Goal: Task Accomplishment & Management: Manage account settings

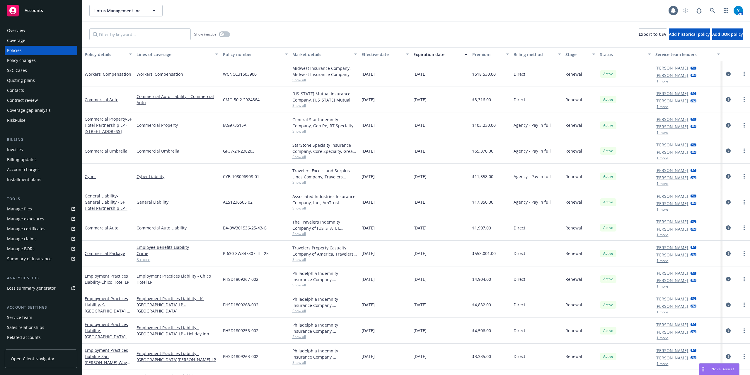
click at [378, 55] on div "Effective date" at bounding box center [382, 54] width 41 height 6
click at [369, 52] on div "Effective date" at bounding box center [382, 54] width 41 height 6
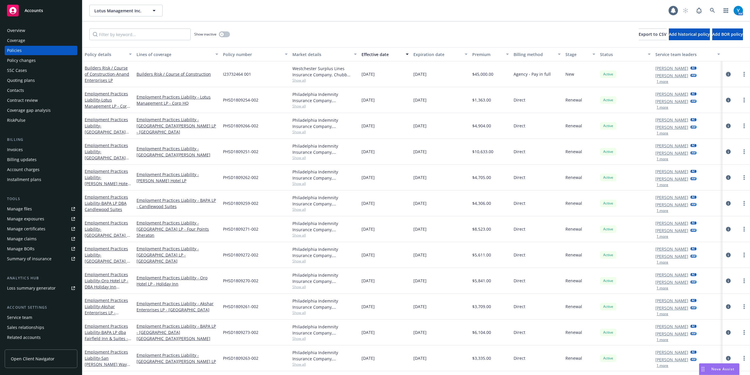
click at [726, 73] on icon "circleInformation" at bounding box center [728, 74] width 5 height 5
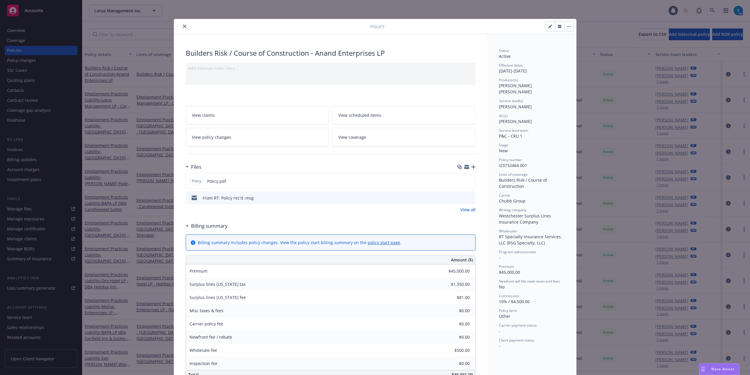
click at [546, 27] on button "button" at bounding box center [550, 26] width 9 height 9
select select "NEW"
select select "other"
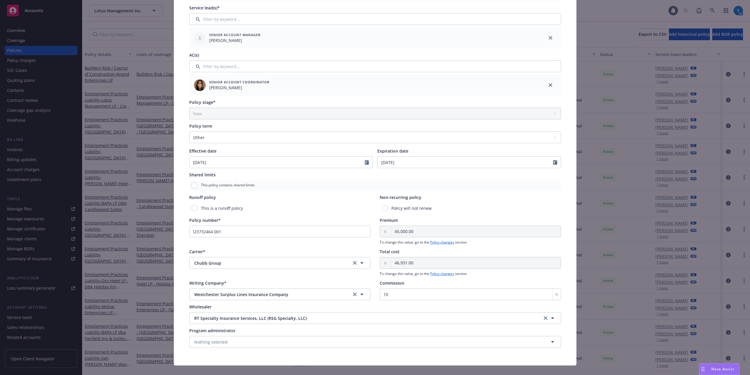
scroll to position [129, 0]
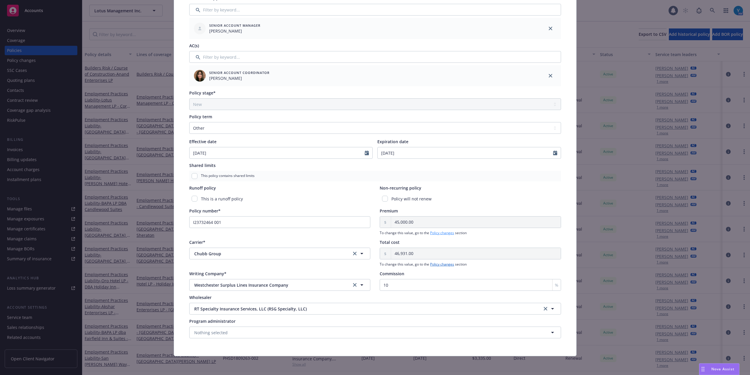
click at [444, 234] on link "Policy changes" at bounding box center [442, 232] width 24 height 5
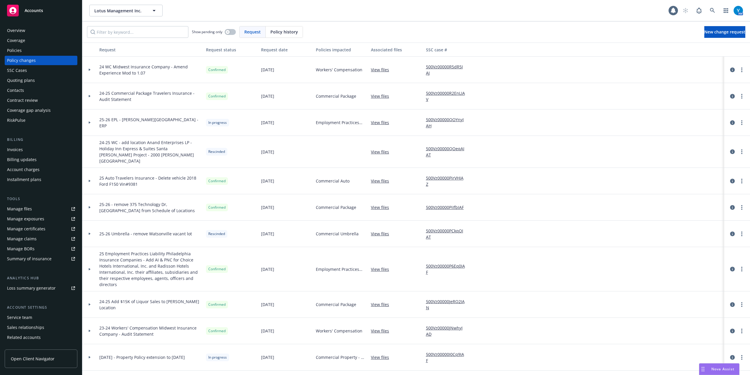
click at [283, 35] on div "Policy history" at bounding box center [284, 31] width 37 height 11
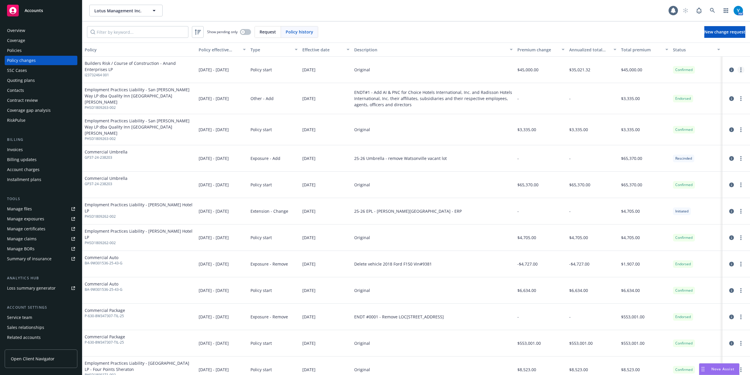
click at [738, 68] on link "more" at bounding box center [741, 69] width 7 height 7
click at [669, 114] on link "Edit billing info" at bounding box center [688, 117] width 101 height 12
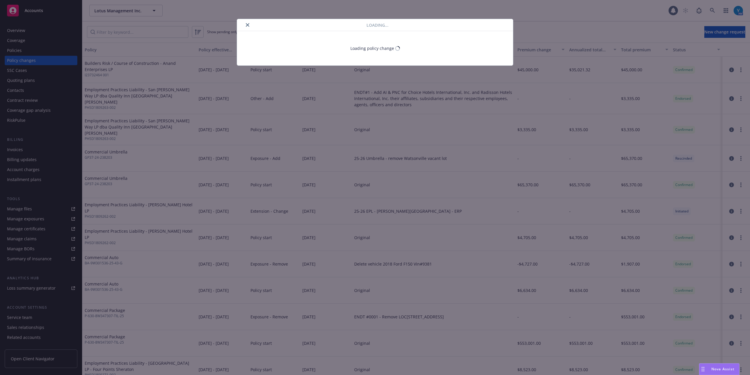
select select "CA"
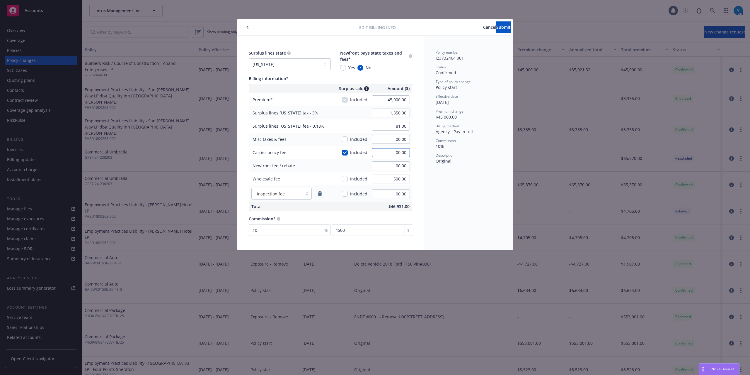
click at [372, 152] on input "00.00" at bounding box center [391, 152] width 38 height 9
type input "2000"
type input "1,410.00"
type input "84.60"
type input "2,000.00"
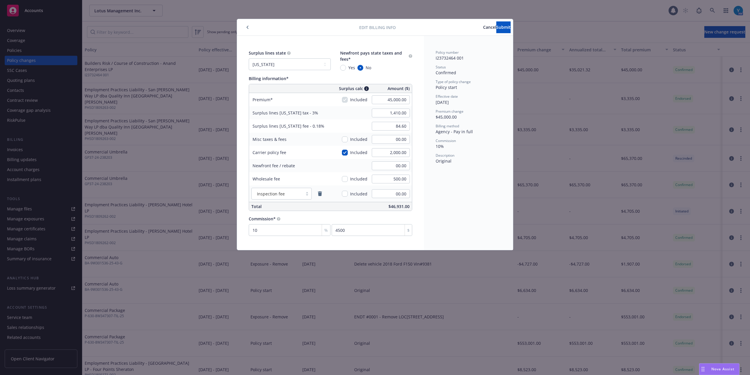
click at [463, 188] on div "Policy number I23732464 001 Status Confirmed Type of policy change Policy start…" at bounding box center [468, 143] width 89 height 214
drag, startPoint x: 377, startPoint y: 194, endPoint x: 440, endPoint y: 195, distance: 63.0
click at [377, 194] on input "00.00" at bounding box center [391, 193] width 38 height 9
type input "500.00"
click at [412, 200] on div "Surplus lines state No surplus lines state [US_STATE] [US_STATE] [US_STATE] [US…" at bounding box center [330, 143] width 187 height 214
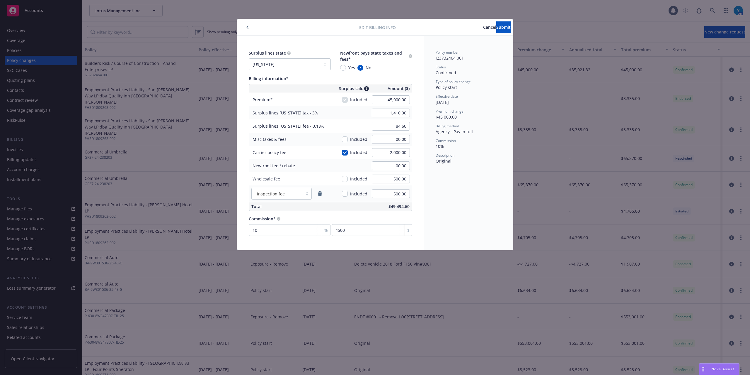
click at [349, 192] on div "Included" at bounding box center [355, 193] width 26 height 13
click at [347, 193] on input "checkbox" at bounding box center [345, 194] width 6 height 6
checkbox input "true"
type input "1,425.00"
type input "85.50"
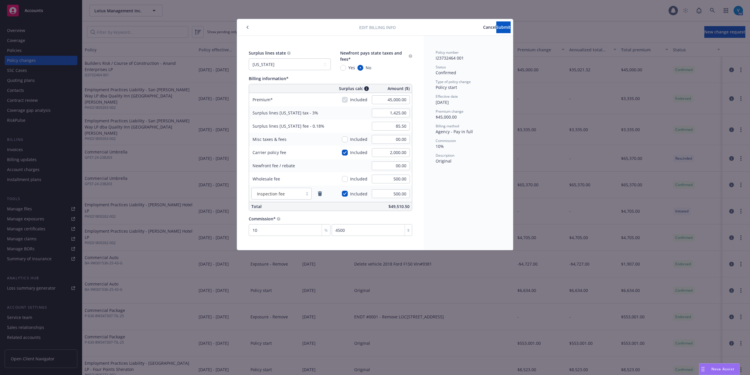
drag, startPoint x: 471, startPoint y: 177, endPoint x: 467, endPoint y: 181, distance: 5.5
click at [471, 177] on div "Policy number I23732464 001 Status Confirmed Type of policy change Policy start…" at bounding box center [468, 143] width 89 height 214
click at [501, 27] on span "Submit" at bounding box center [504, 27] width 14 height 6
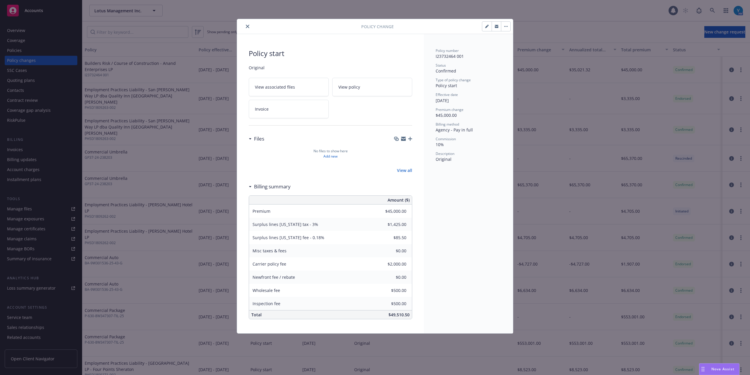
click at [247, 29] on button "close" at bounding box center [247, 26] width 7 height 7
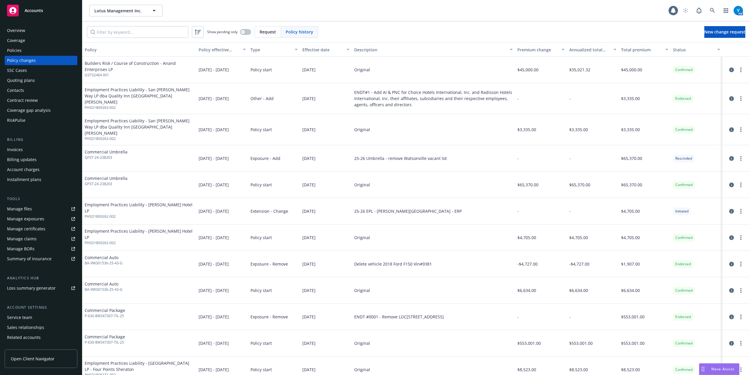
click at [27, 52] on div "Policies" at bounding box center [41, 50] width 68 height 9
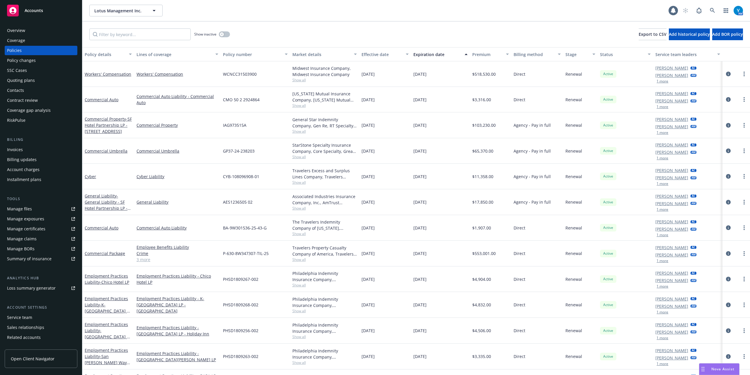
click at [367, 52] on div "Effective date" at bounding box center [382, 54] width 41 height 6
click at [370, 55] on div "Effective date" at bounding box center [382, 54] width 41 height 6
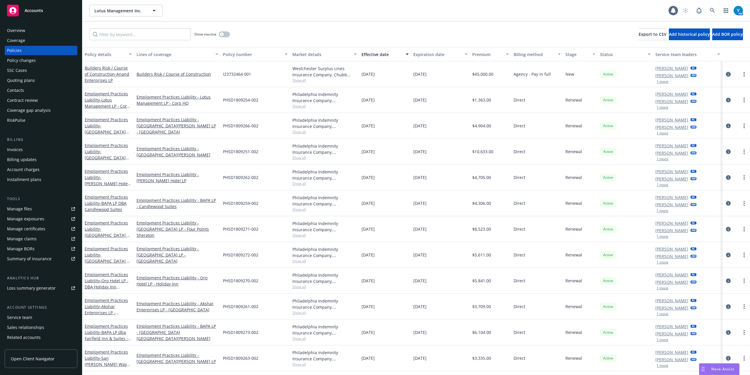
click at [726, 74] on icon "circleInformation" at bounding box center [728, 74] width 5 height 5
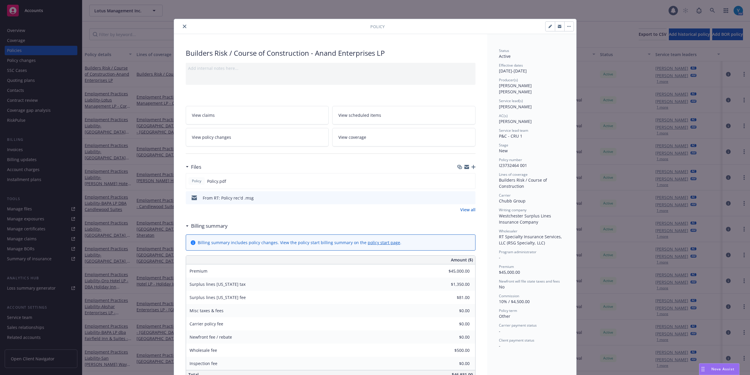
scroll to position [18, 0]
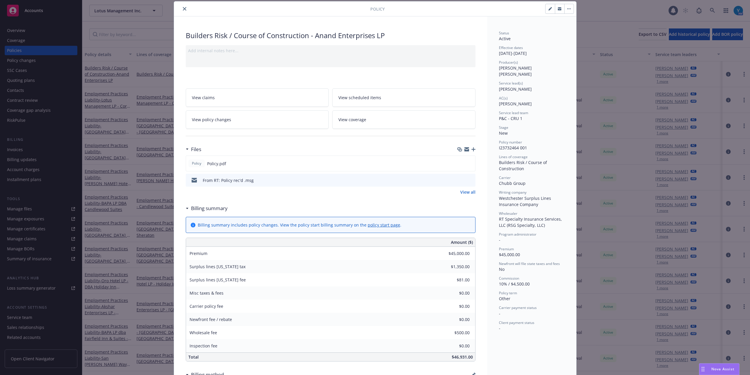
type input "$1,425.00"
type input "$85.50"
type input "$2,000.00"
type input "$500.00"
click at [472, 149] on icon "button" at bounding box center [474, 149] width 4 height 4
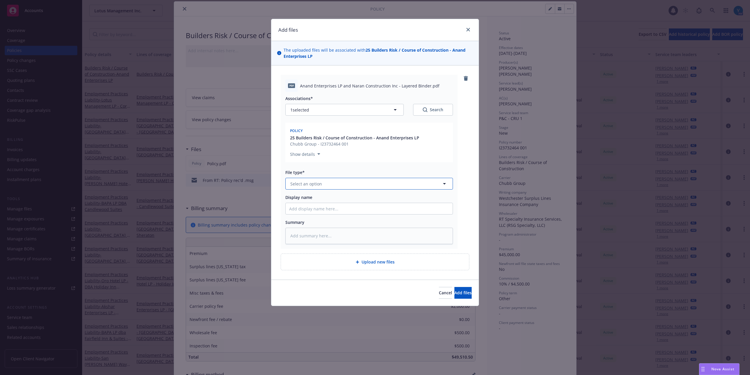
click at [324, 184] on button "Select an option" at bounding box center [370, 184] width 168 height 12
type input "bind"
click at [352, 246] on div "Binder not-published" at bounding box center [369, 246] width 160 height 9
drag, startPoint x: 451, startPoint y: 291, endPoint x: 449, endPoint y: 287, distance: 4.1
click at [455, 291] on span "Add files" at bounding box center [463, 293] width 17 height 6
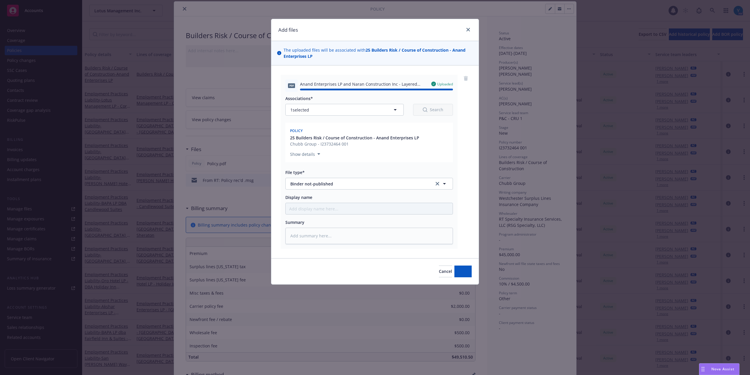
type textarea "x"
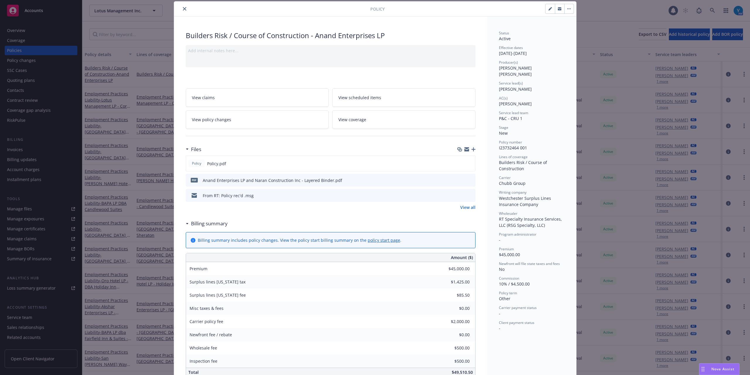
click at [546, 9] on button "button" at bounding box center [550, 8] width 9 height 9
select select "NEW"
select select "other"
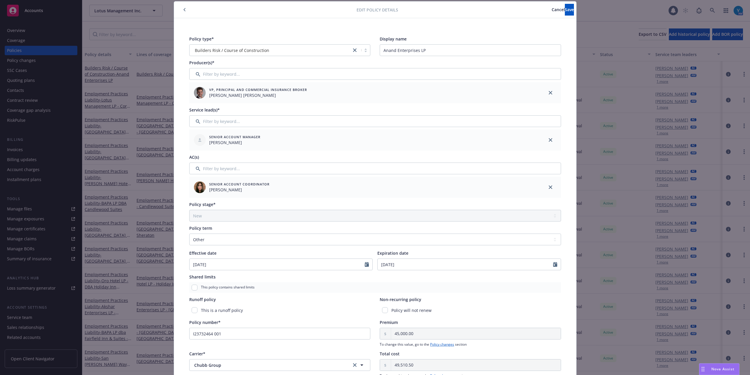
scroll to position [129, 0]
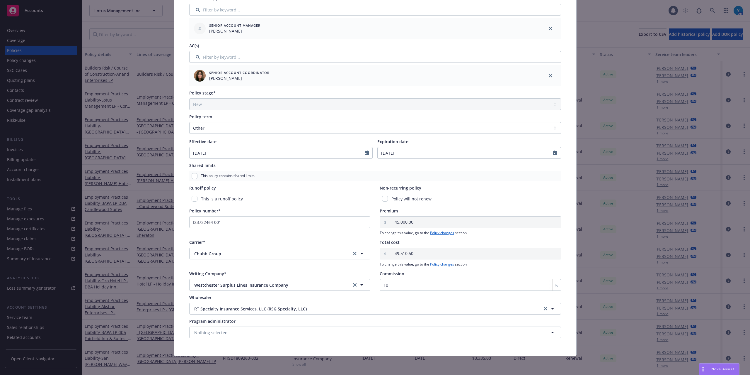
click at [444, 236] on div "Policy type* Builders Risk / Course of Construction Display name Anand Enterpri…" at bounding box center [375, 131] width 379 height 421
click at [444, 232] on link "Policy changes" at bounding box center [442, 232] width 24 height 5
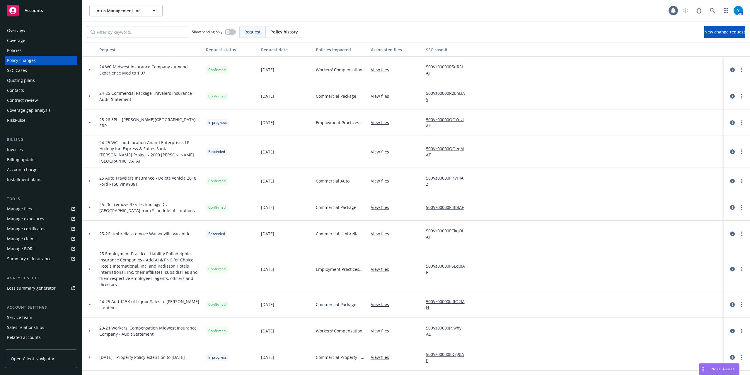
click at [284, 33] on span "Policy history" at bounding box center [285, 32] width 28 height 6
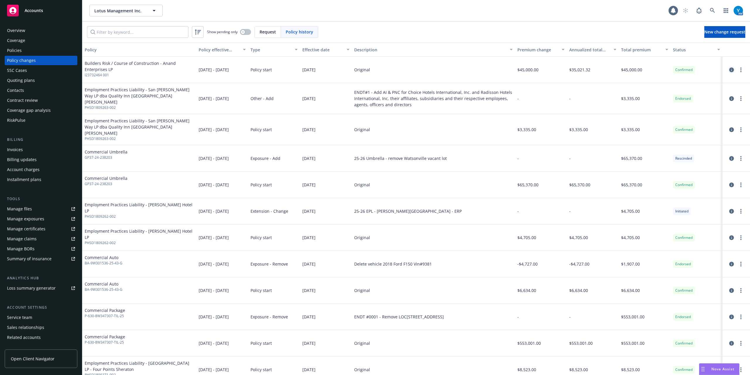
click at [730, 69] on icon "circleInformation" at bounding box center [732, 69] width 5 height 5
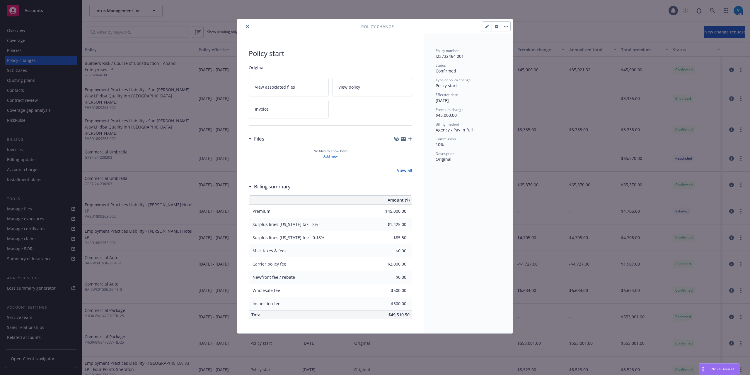
click at [503, 28] on button "button" at bounding box center [505, 26] width 9 height 9
click at [514, 67] on link "Edit billing info" at bounding box center [551, 66] width 101 height 12
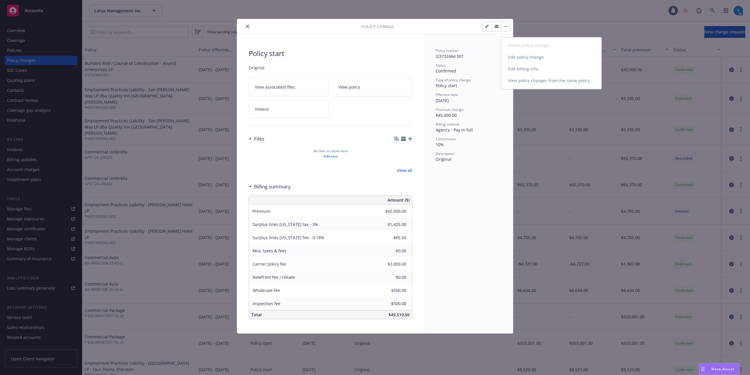
select select "CA"
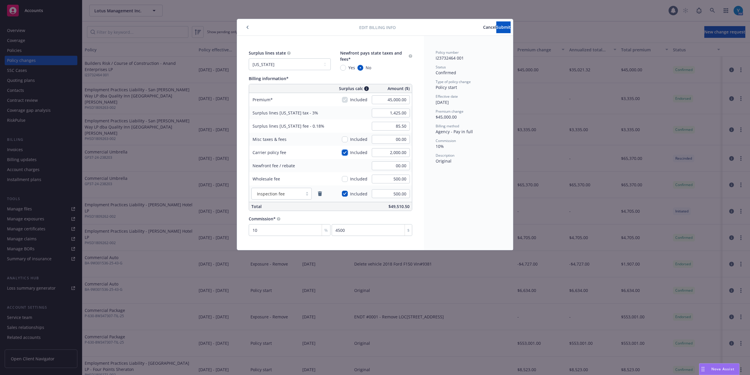
click at [348, 153] on input "checkbox" at bounding box center [345, 153] width 6 height 6
checkbox input "false"
type input "1,365.00"
type input "81.90"
type input "00.00"
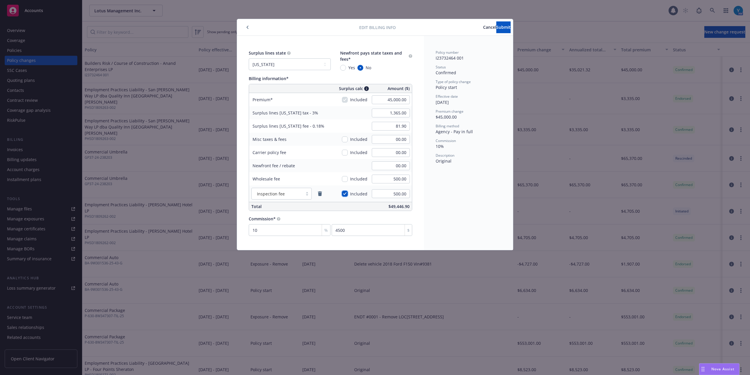
click at [347, 194] on input "checkbox" at bounding box center [345, 194] width 6 height 6
checkbox input "false"
type input "1,350.00"
type input "81.00"
click at [319, 194] on icon "remove" at bounding box center [320, 193] width 4 height 5
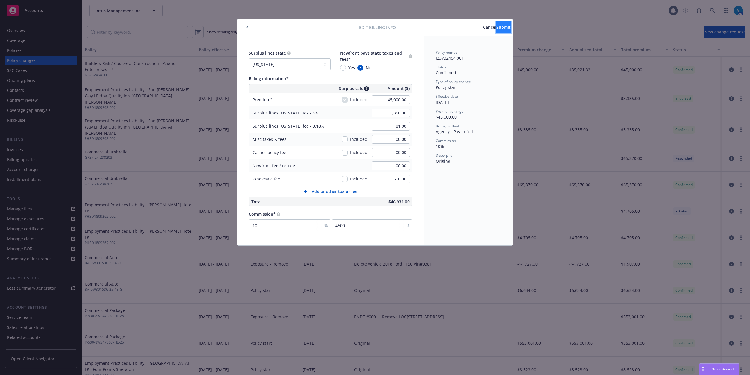
click at [497, 29] on span "Submit" at bounding box center [504, 27] width 14 height 6
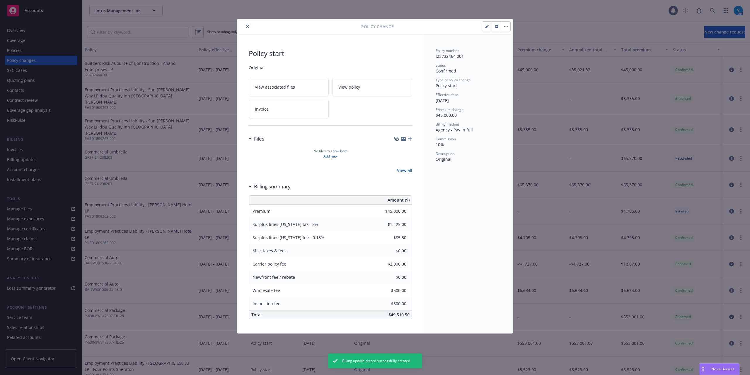
type input "$1,350.00"
type input "$81.00"
type input "$0.00"
click at [247, 26] on icon "close" at bounding box center [248, 27] width 4 height 4
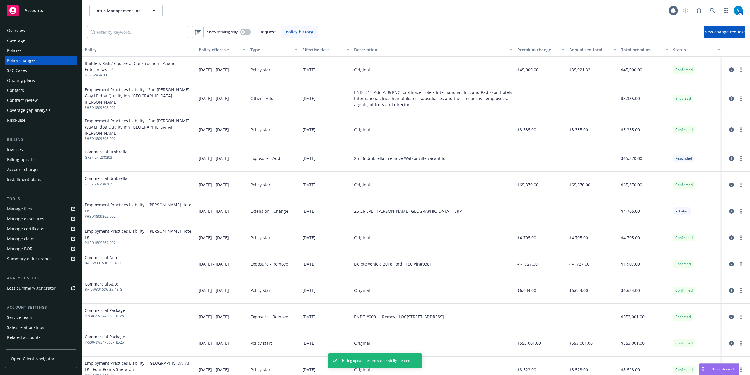
click at [18, 52] on div "Policies" at bounding box center [14, 50] width 15 height 9
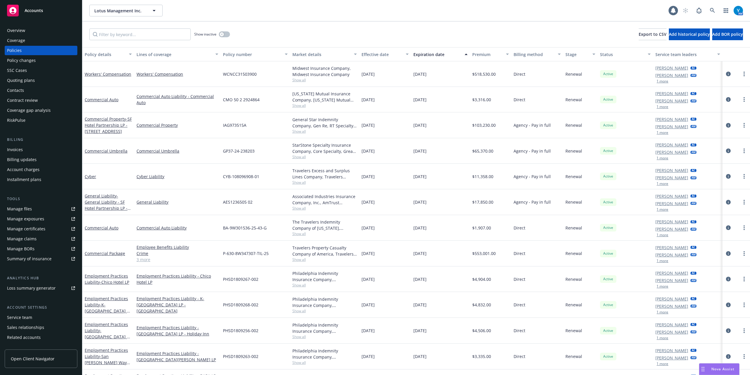
click at [379, 52] on div "Effective date" at bounding box center [382, 54] width 41 height 6
click at [375, 53] on div "Effective date" at bounding box center [382, 54] width 41 height 6
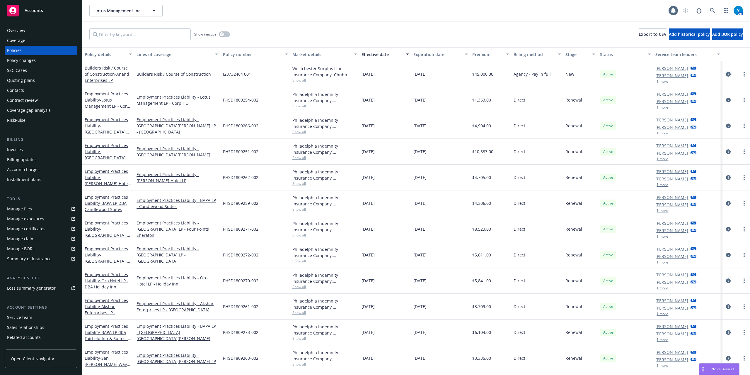
click at [726, 74] on icon "circleInformation" at bounding box center [728, 74] width 5 height 5
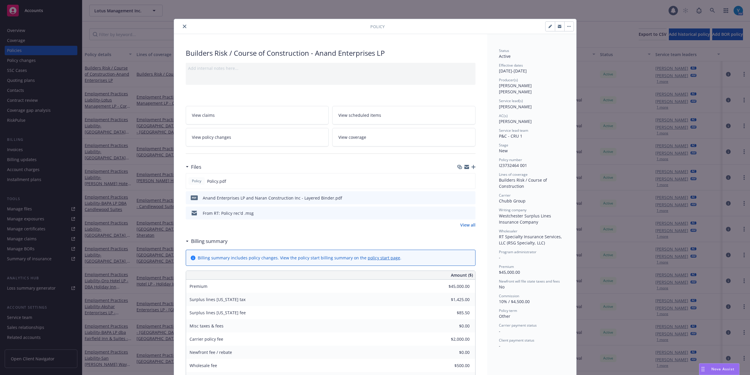
scroll to position [18, 0]
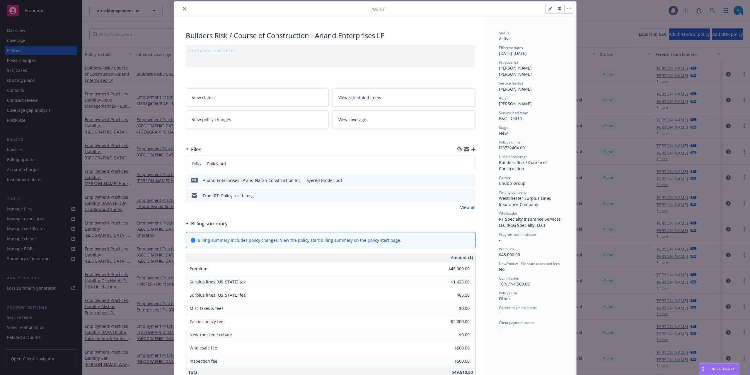
type input "$1,350.00"
type input "$81.00"
type input "$0.00"
click at [546, 9] on button "button" at bounding box center [550, 8] width 9 height 9
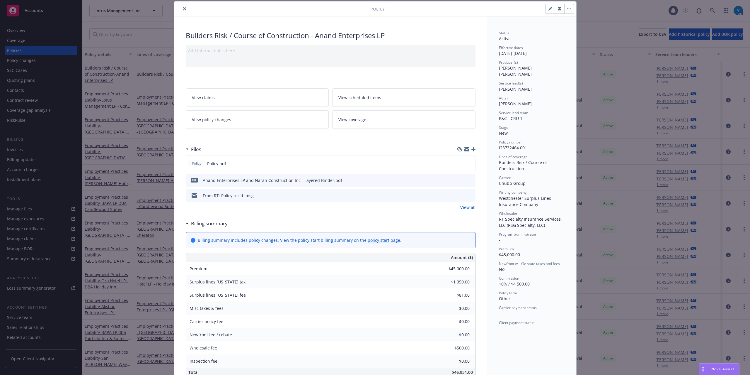
select select "NEW"
select select "other"
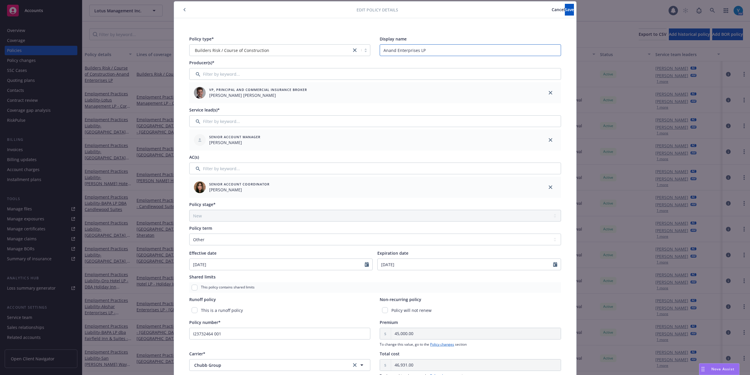
drag, startPoint x: 455, startPoint y: 51, endPoint x: 389, endPoint y: 54, distance: 65.7
click at [324, 55] on div "Policy type* Builders Risk / Course of Construction Display name Anand Enterpri…" at bounding box center [375, 46] width 372 height 20
paste input "and Naran Construction Inc"
type input "Anand Enterprises LP and Naran Construction Inc"
click at [565, 9] on span "Save" at bounding box center [569, 10] width 9 height 6
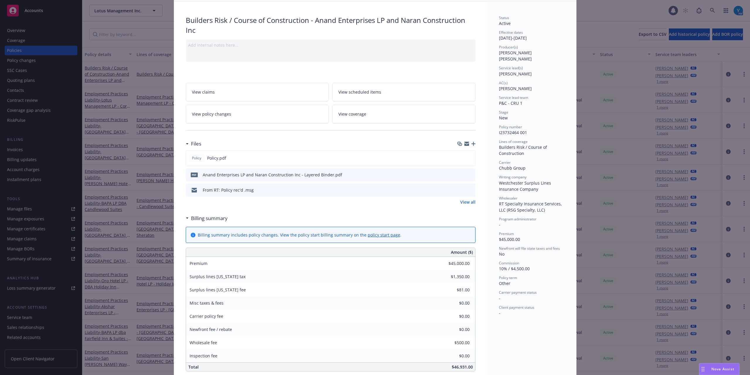
scroll to position [0, 0]
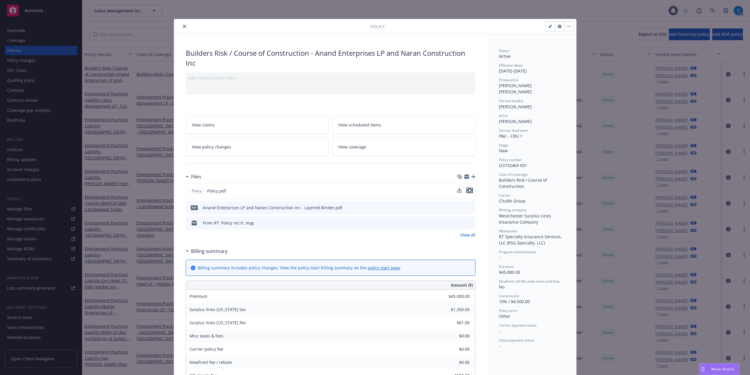
click at [468, 192] on icon "preview file" at bounding box center [469, 190] width 5 height 4
click at [183, 25] on icon "close" at bounding box center [185, 27] width 4 height 4
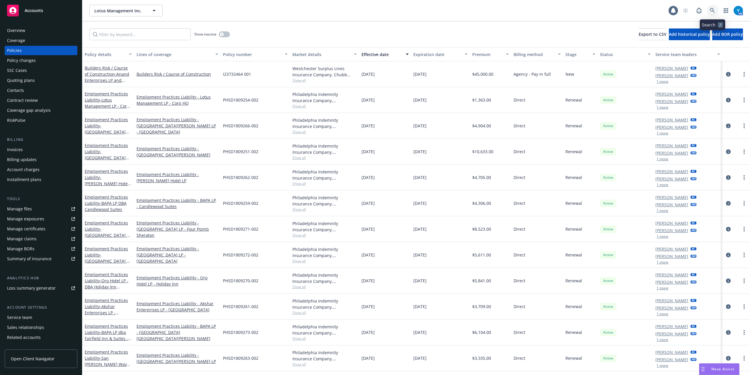
click at [712, 10] on icon at bounding box center [712, 10] width 5 height 5
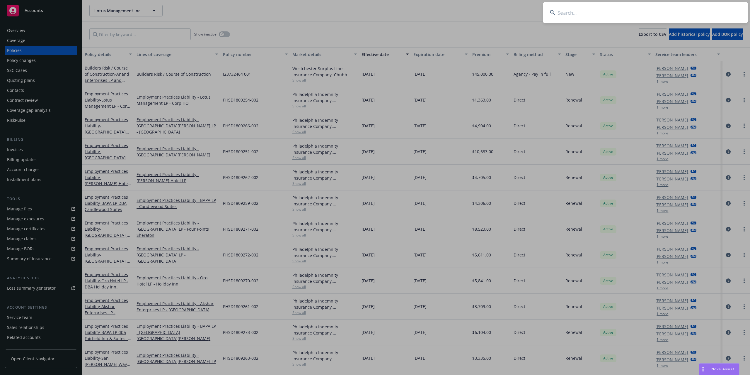
click at [566, 10] on input at bounding box center [645, 12] width 205 height 21
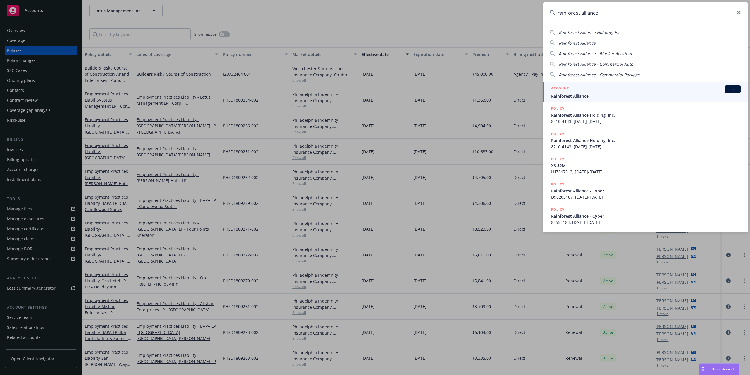
type input "rainforest alliance"
click at [578, 97] on span "Rainforest Alliance" at bounding box center [646, 96] width 190 height 6
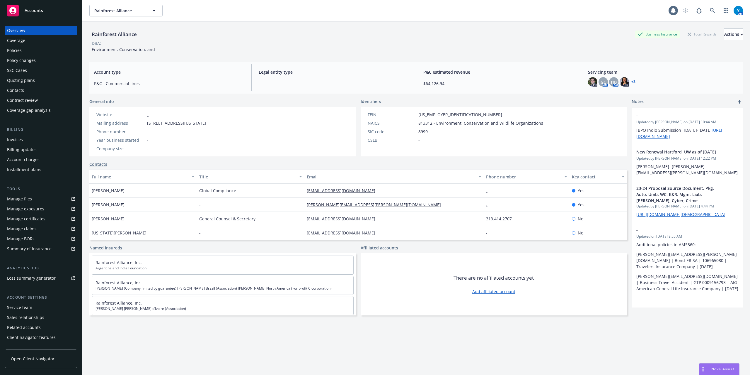
click at [25, 49] on div "Policies" at bounding box center [41, 50] width 68 height 9
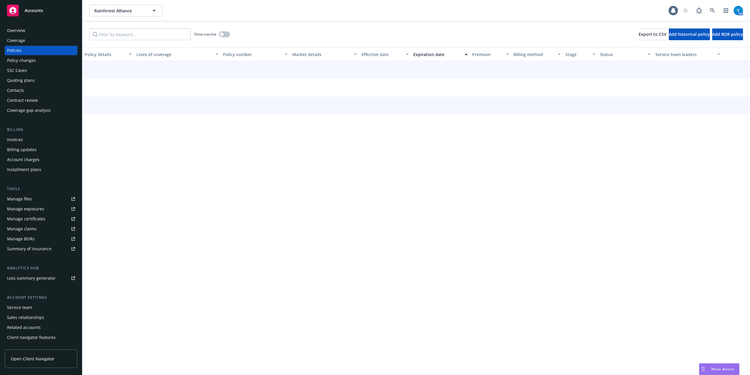
click at [33, 61] on div "Policy changes" at bounding box center [21, 60] width 29 height 9
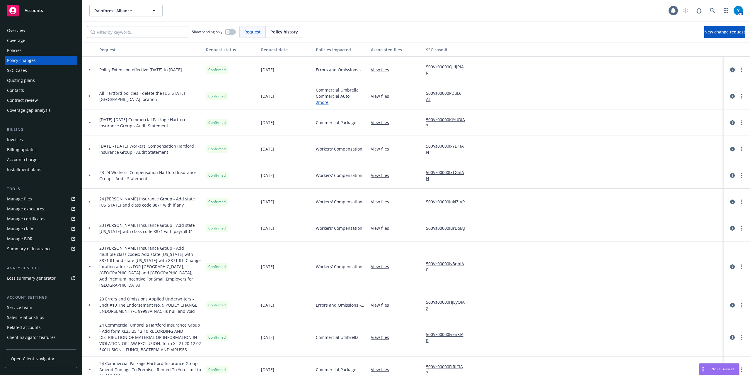
click at [731, 69] on icon "circleInformation" at bounding box center [733, 69] width 5 height 5
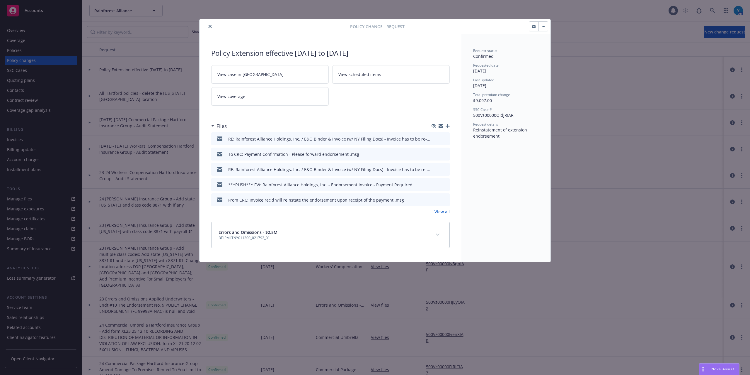
click at [447, 126] on icon "button" at bounding box center [448, 126] width 4 height 4
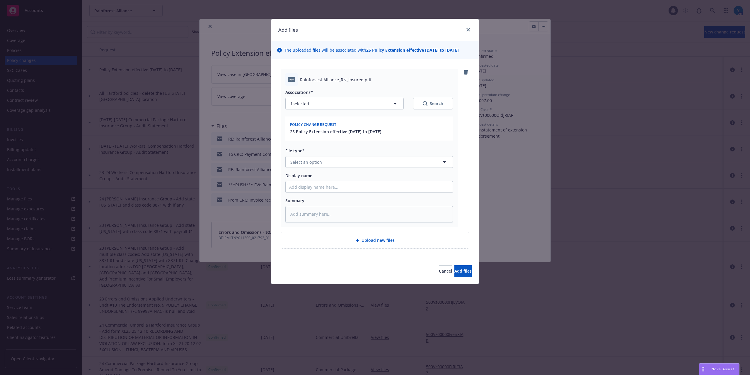
type textarea "x"
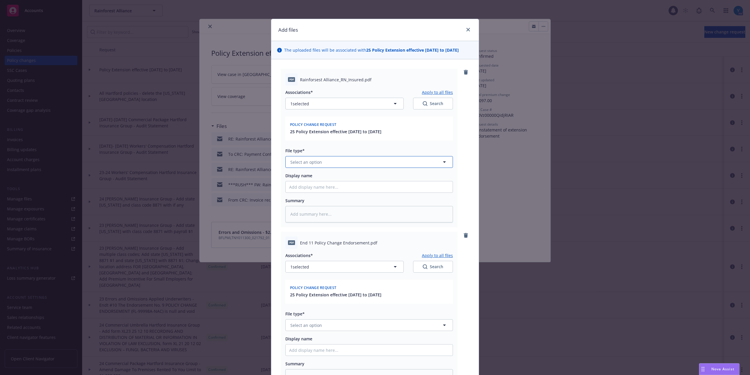
click at [314, 164] on span "Select an option" at bounding box center [307, 162] width 32 height 6
type input "reinst"
click at [340, 178] on div "Reinstatement" at bounding box center [369, 178] width 160 height 9
type textarea "x"
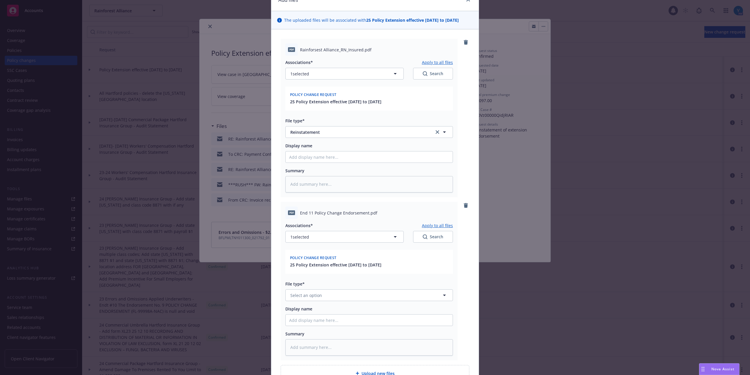
scroll to position [91, 0]
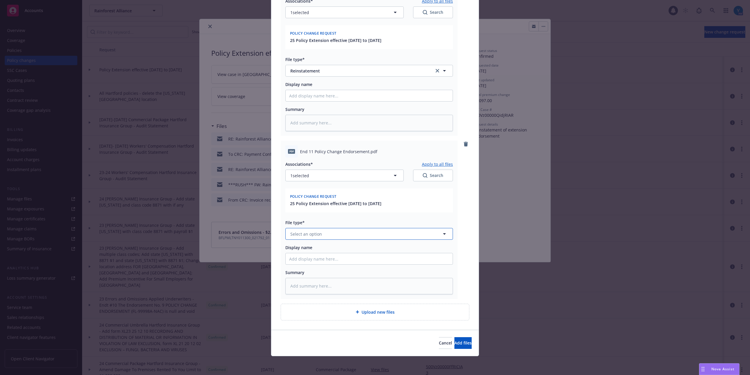
click at [318, 235] on span "Select an option" at bounding box center [307, 234] width 32 height 6
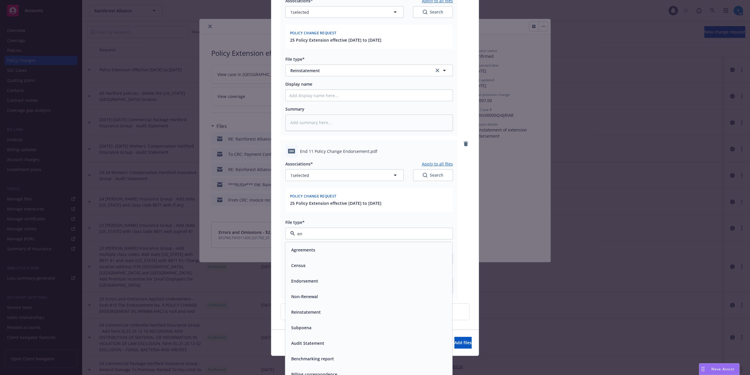
type input "end"
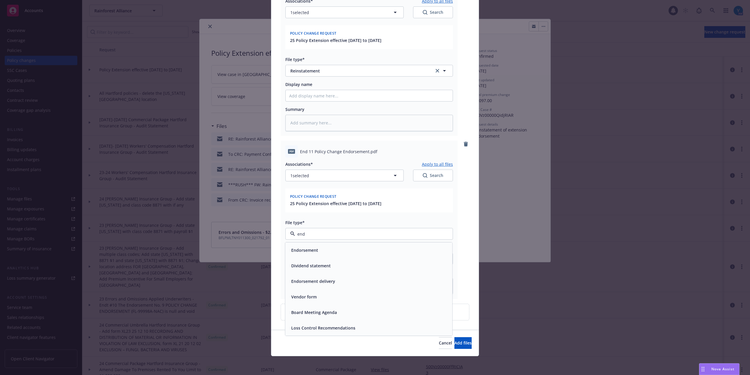
click at [325, 251] on div "Endorsement" at bounding box center [369, 250] width 160 height 9
type textarea "x"
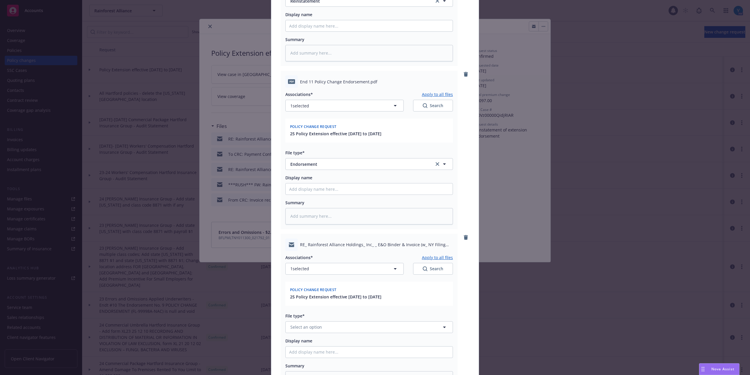
scroll to position [254, 0]
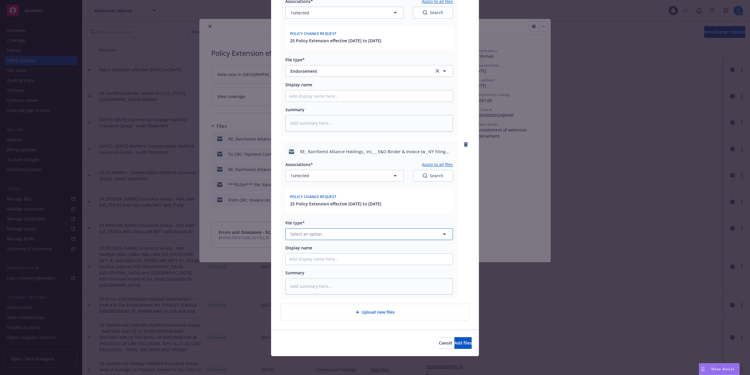
click at [328, 232] on button "Select an option" at bounding box center [370, 234] width 168 height 12
type input "emai"
click at [424, 252] on div "Email" at bounding box center [369, 250] width 160 height 9
click at [398, 267] on div "Associations* Apply to all files 1 selected Search Policy change request 25 Pol…" at bounding box center [370, 226] width 168 height 137
click at [397, 264] on div at bounding box center [370, 259] width 168 height 12
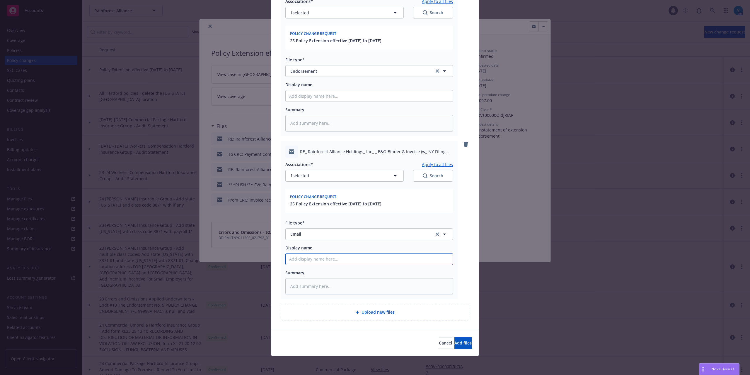
type textarea "x"
type input "F"
type textarea "x"
type input "Fr"
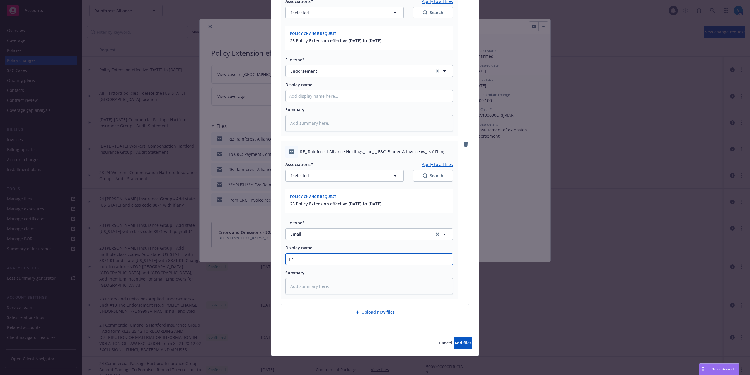
type textarea "x"
type input "Fro"
type textarea "x"
type input "From"
type textarea "x"
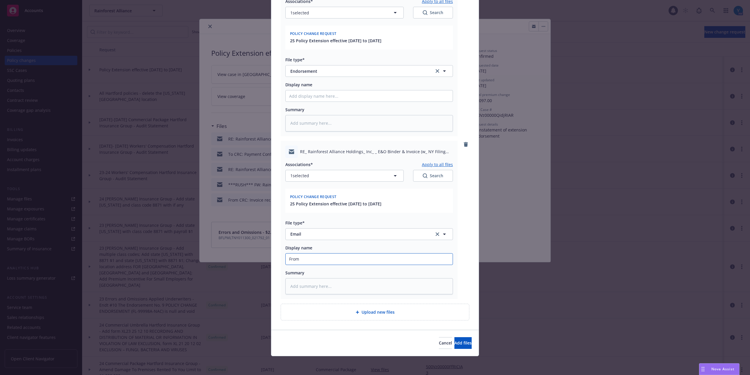
type input "From"
type textarea "x"
type input "From C"
type textarea "x"
type input "From CR"
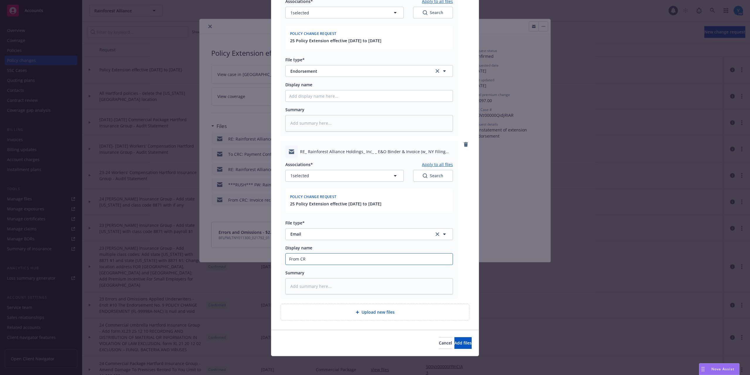
type textarea "x"
type input "From CRC"
type textarea "x"
type input "From CRC""
type textarea "x"
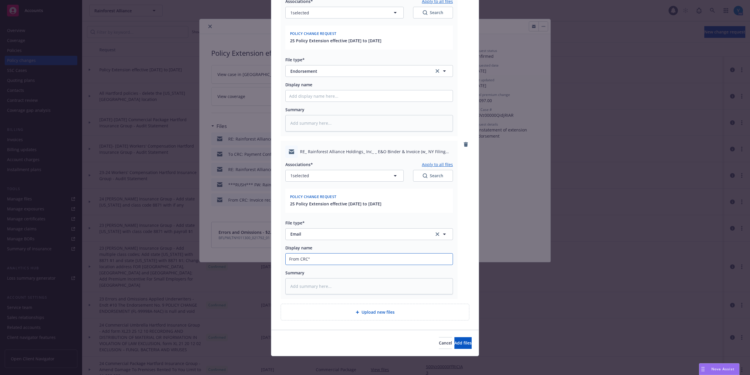
type input "From CRC""
type textarea "x"
type input "From CRC""
type textarea "x"
type input "From CRC"
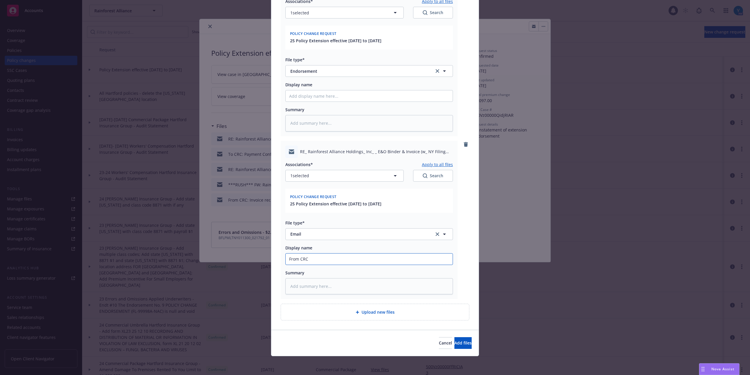
type textarea "x"
type input "From CRC:"
type textarea "x"
type input "From CRC:"
type textarea "x"
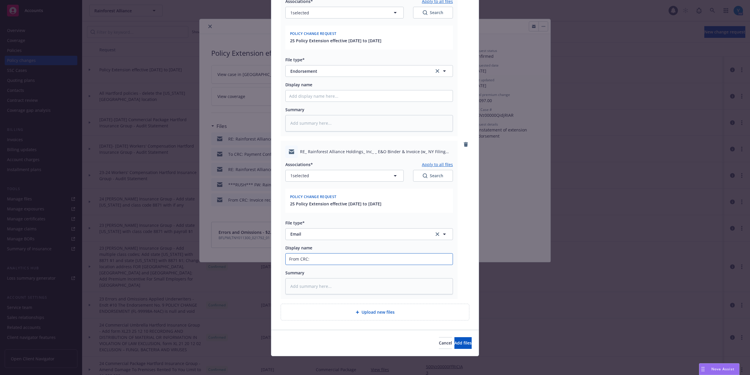
type input "From CRC: E"
type textarea "x"
type input "From CRC: End"
type textarea "x"
type input "From CRC: Endo"
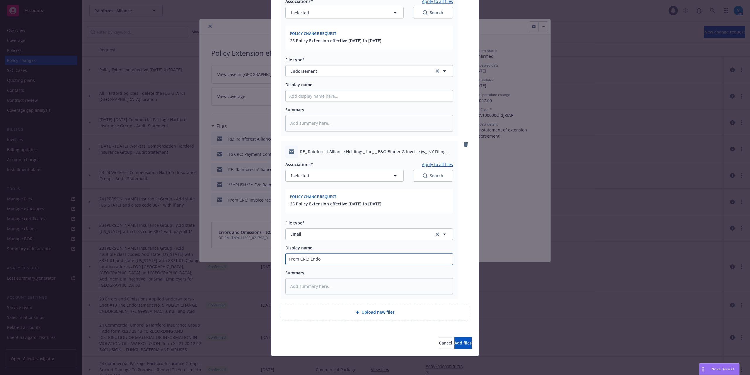
type textarea "x"
type input "From CRC: Endor"
type textarea "x"
type input "From CRC: Endors"
type textarea "x"
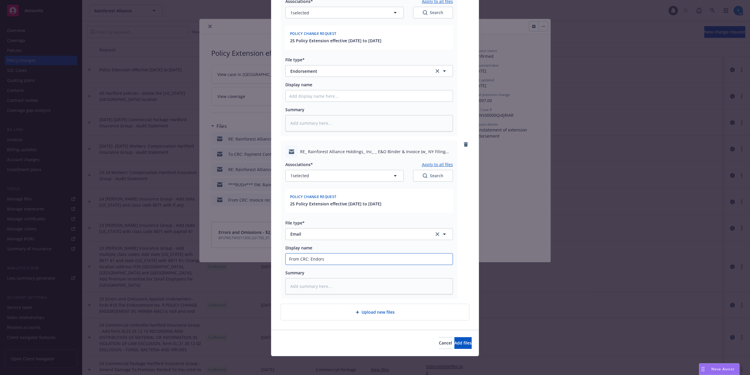
type input "From CRC: Endorse"
type textarea "x"
type input "From CRC: Endorseme"
type textarea "x"
type input "From CRC: Endorsemen"
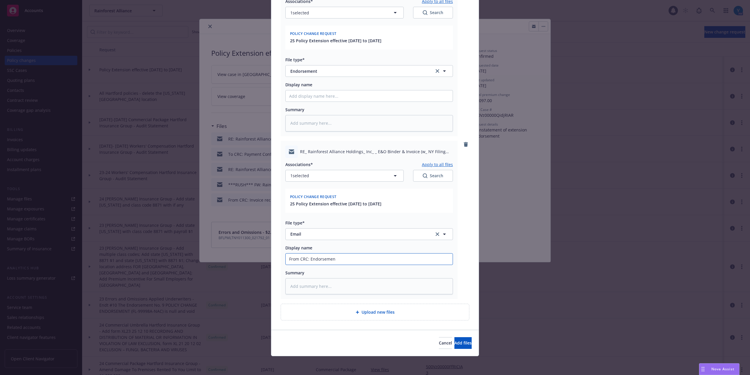
type textarea "x"
type input "From CRC: Endorsement"
type textarea "x"
type input "From CRC: Endorsement"
type textarea "x"
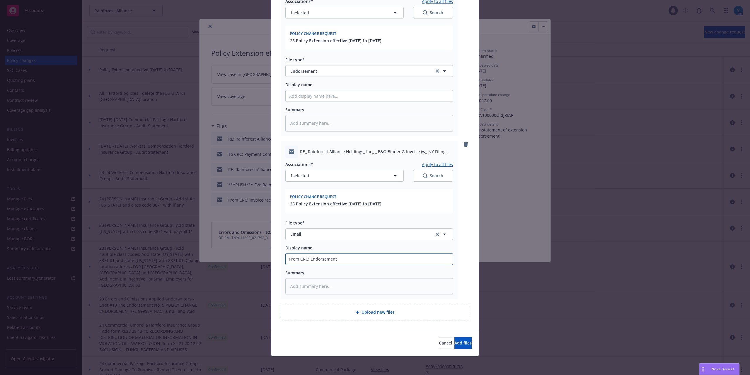
type input "From CRC: Endorsement a"
type textarea "x"
type input "From CRC: Endorsement ad"
type textarea "x"
type input "From CRC: Endorsement a"
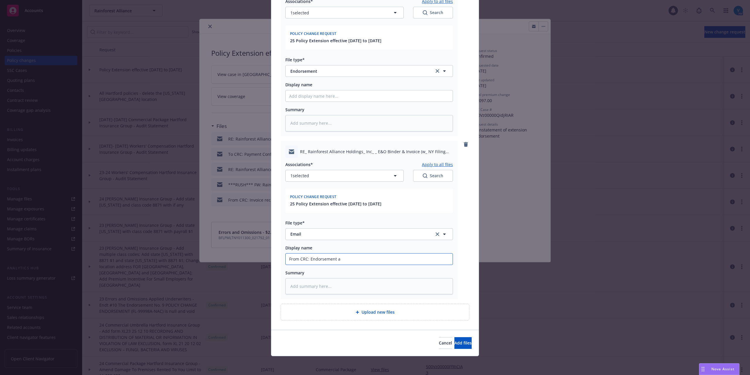
type textarea "x"
type input "From CRC: Endorsement and"
type textarea "x"
type input "From CRC: Endorsement and"
type textarea "x"
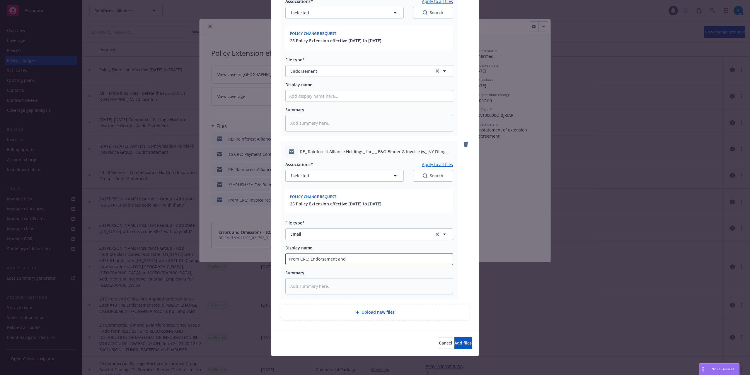
type input "From CRC: Endorsement and r"
type textarea "x"
type input "From CRC: Endorsement and re"
type textarea "x"
type input "From CRC: Endorsement and rei"
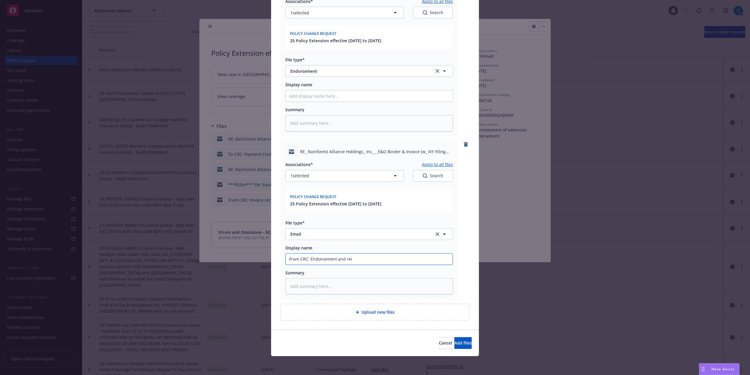
type textarea "x"
type input "From CRC: Endorsement and rein"
type textarea "x"
type input "From CRC: Endorsement and reins"
type textarea "x"
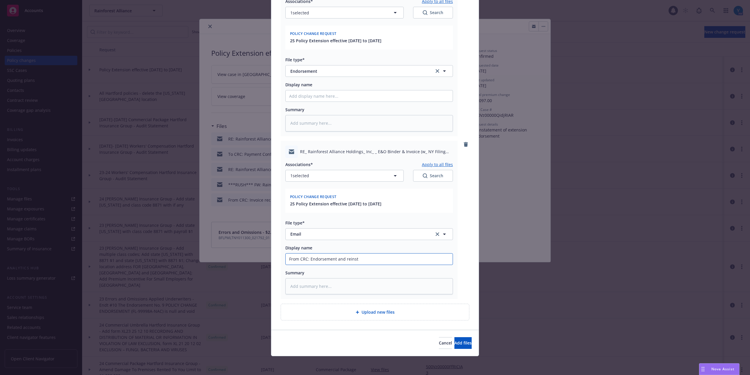
type input "From CRC: Endorsement and reinsta"
type textarea "x"
type input "From CRC: Endorsement and reinstat"
type textarea "x"
type input "From CRC: Endorsement and reinstate"
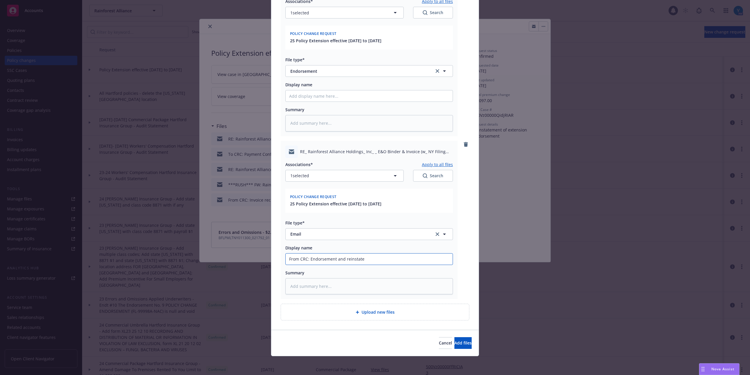
type textarea "x"
type input "From CRC: Endorsement and reinstatem"
type textarea "x"
type input "From CRC: Endorsement and reinstatemen"
type textarea "x"
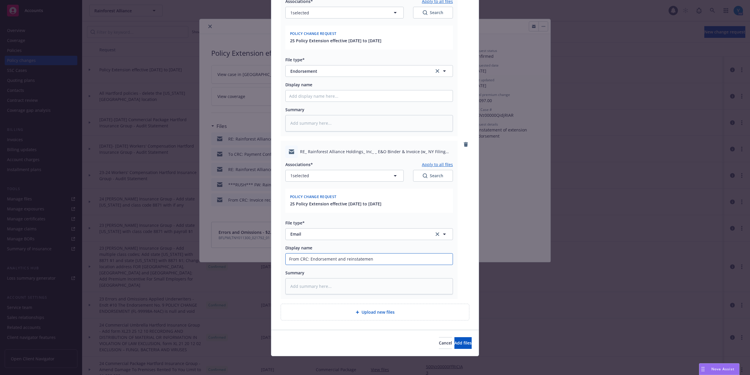
type input "From CRC: Endorsement and reinstatement"
type textarea "x"
type input "From CRC: Endorsement and reinstatement"
type textarea "x"
type input "From CRC: Endorsement and reinstatement r"
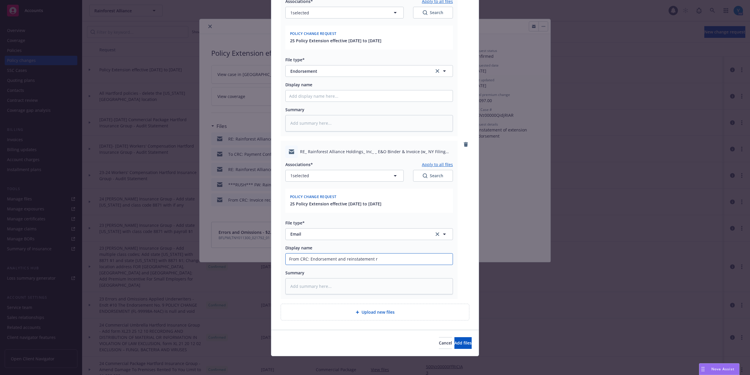
type textarea "x"
type input "From CRC: Endorsement and reinstatement re"
type textarea "x"
type input "From CRC: Endorsement and reinstatement rec"
type textarea "x"
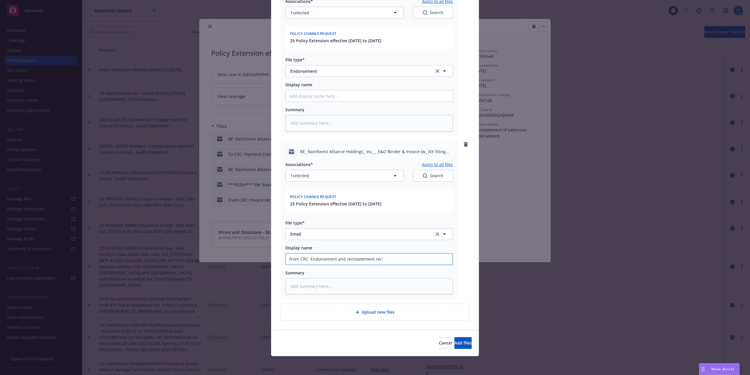
type input "From CRC: Endorsement and reinstatement rec'd"
type textarea "x"
type input "From CRC: Endorsement and reinstatement rec'd"
type textarea "x"
type input "From CRC: Endorsement and reinstatement rec'd"
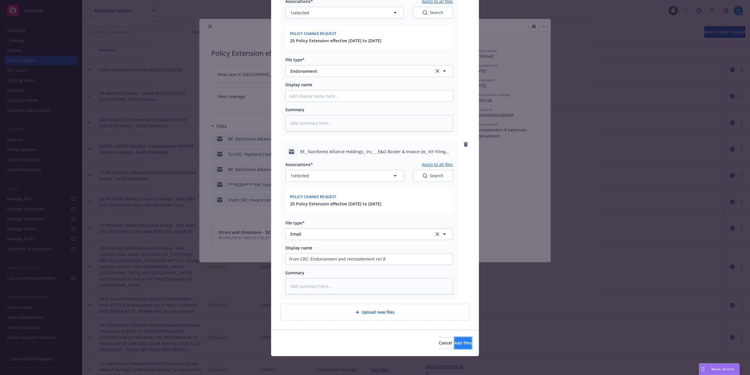
click at [459, 342] on span "Add files" at bounding box center [463, 343] width 17 height 6
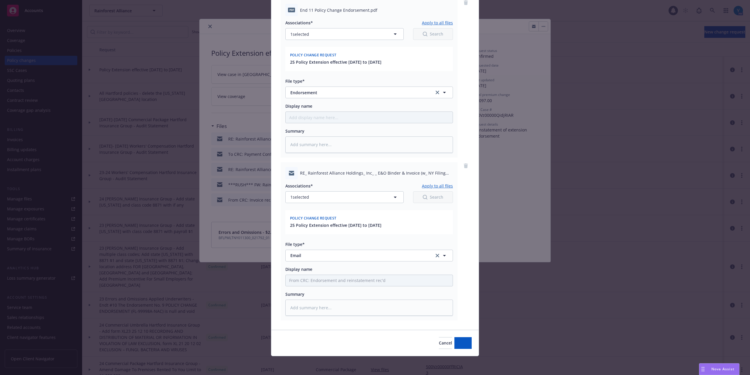
scroll to position [233, 0]
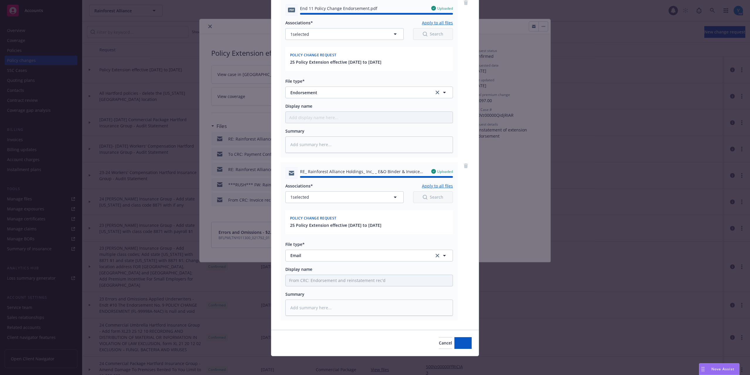
type textarea "x"
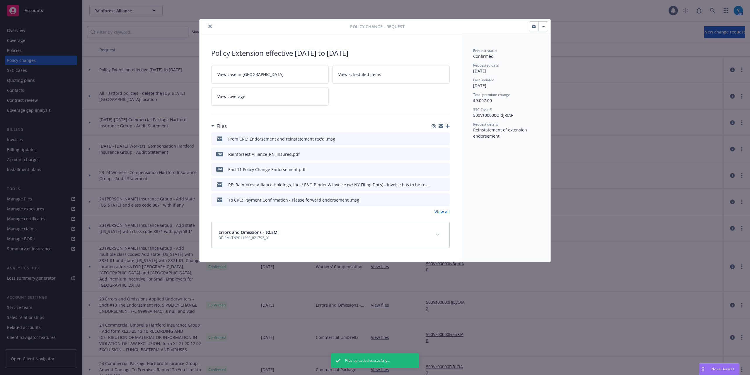
click at [209, 26] on icon "close" at bounding box center [210, 27] width 4 height 4
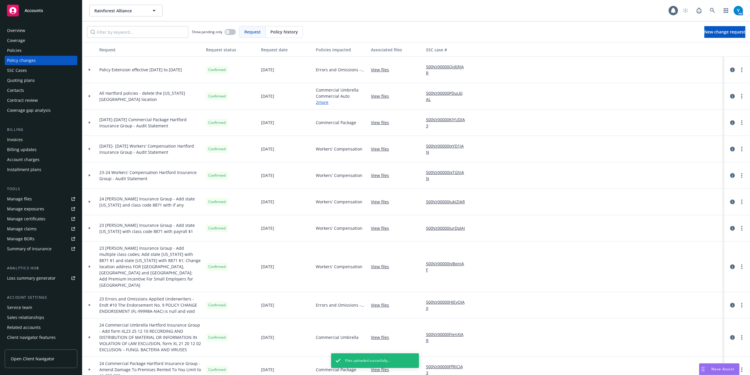
click at [36, 49] on div "Policies" at bounding box center [41, 50] width 68 height 9
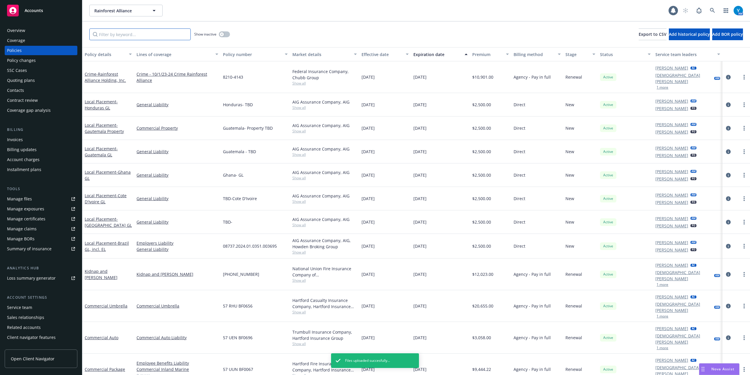
click at [141, 36] on input "Filter by keyword..." at bounding box center [139, 34] width 101 height 12
drag, startPoint x: 236, startPoint y: 35, endPoint x: 228, endPoint y: 35, distance: 8.2
click at [236, 35] on div "Show inactive Export to CSV Add historical policy Add BOR policy" at bounding box center [416, 34] width 668 height 26
click at [227, 35] on button "button" at bounding box center [224, 34] width 11 height 6
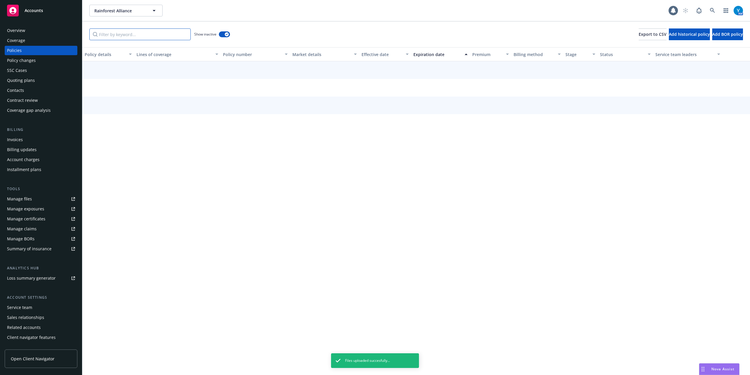
click at [146, 32] on input "Filter by keyword..." at bounding box center [139, 34] width 101 height 12
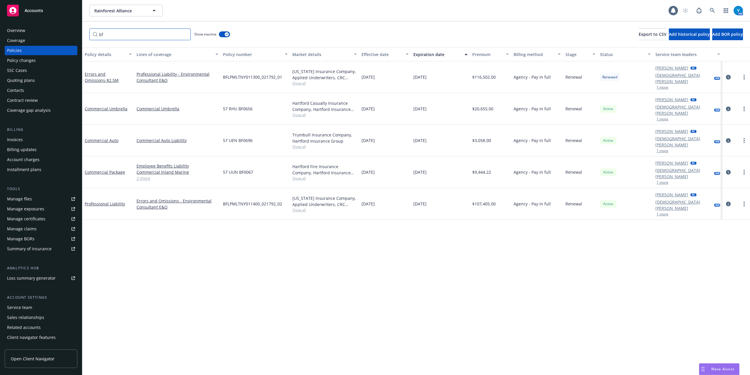
type input "bf"
click at [730, 75] on icon "circleInformation" at bounding box center [728, 77] width 5 height 5
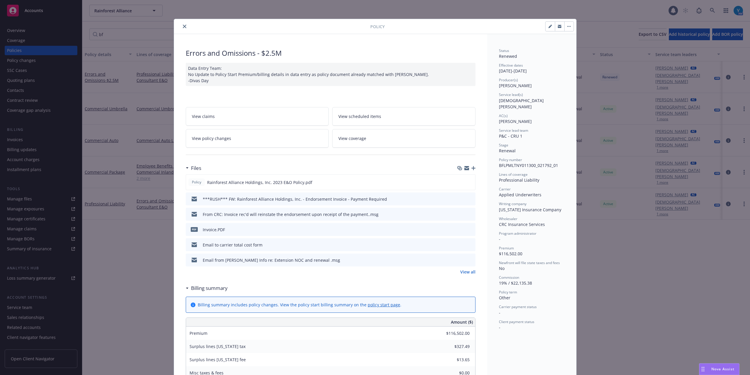
scroll to position [18, 0]
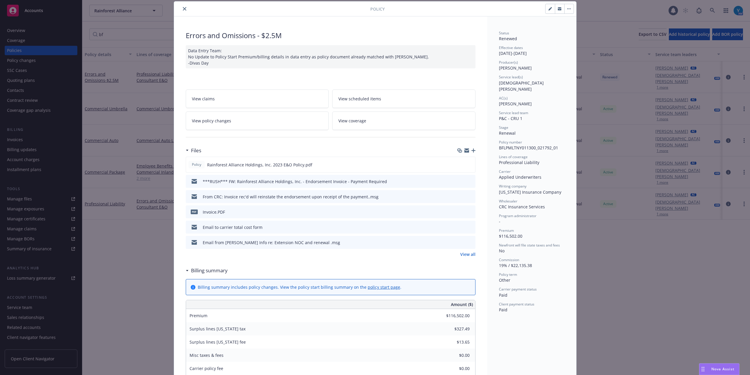
click at [245, 122] on link "View policy changes" at bounding box center [257, 120] width 143 height 18
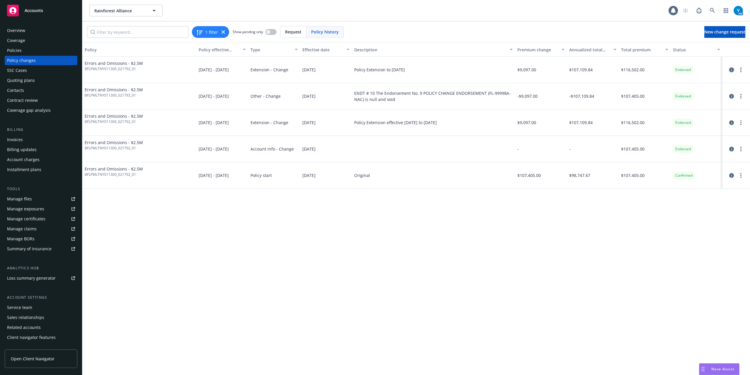
click at [732, 67] on icon "circleInformation" at bounding box center [732, 69] width 5 height 5
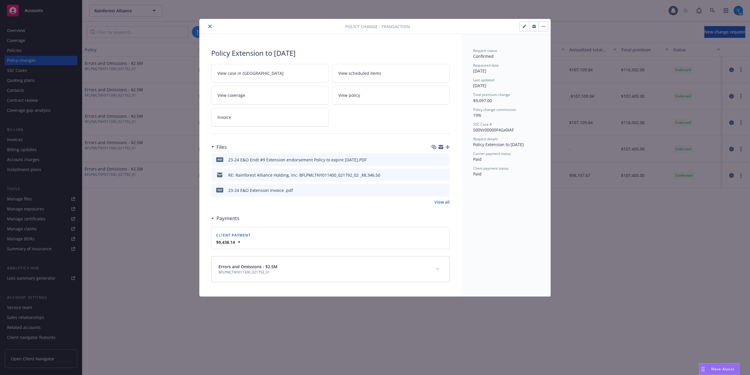
click at [208, 27] on icon "close" at bounding box center [210, 27] width 4 height 4
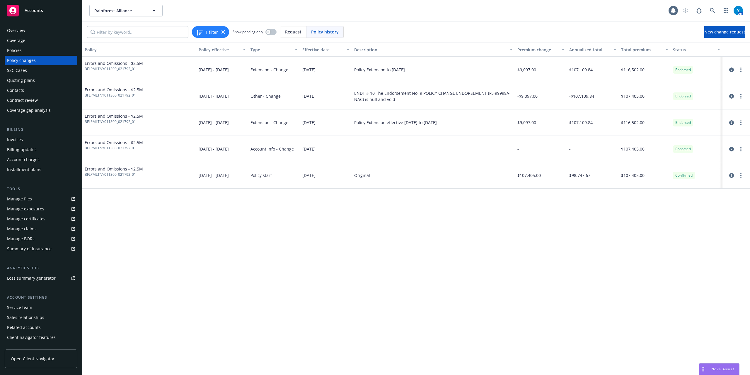
click at [30, 73] on div "SSC Cases" at bounding box center [41, 70] width 68 height 9
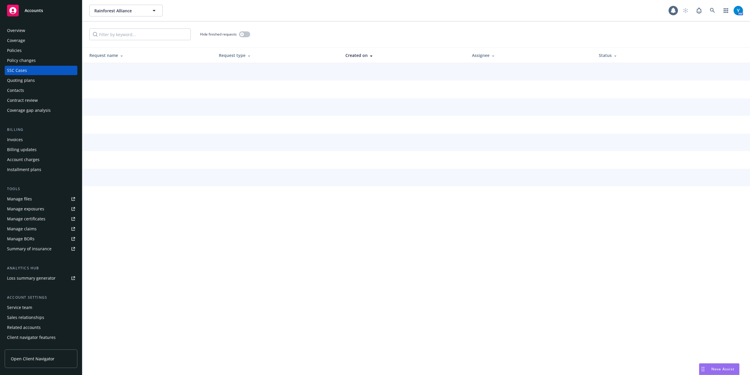
click at [19, 62] on div "Policy changes" at bounding box center [21, 60] width 29 height 9
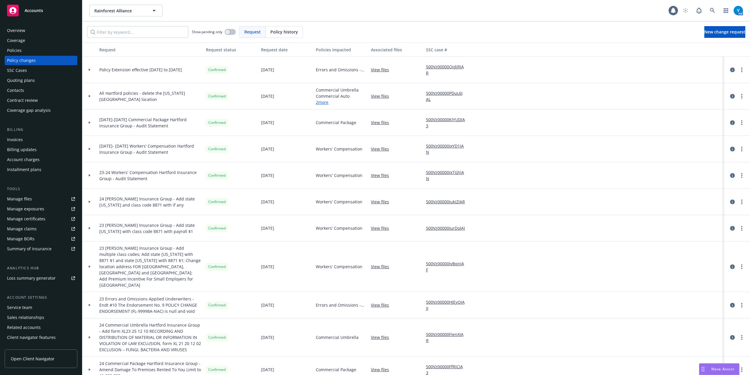
click at [89, 69] on icon at bounding box center [90, 70] width 2 height 2
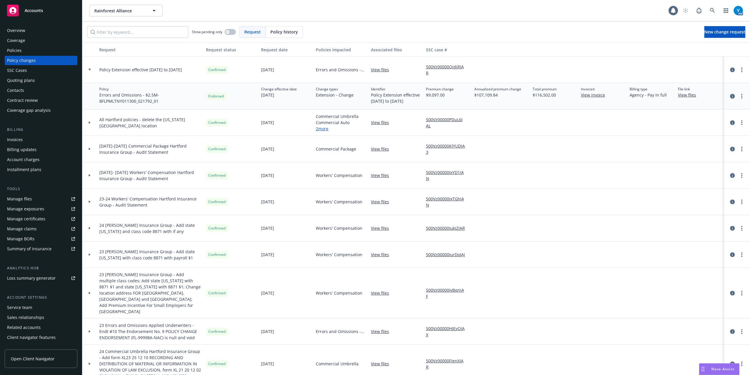
click at [731, 97] on icon "circleInformation" at bounding box center [733, 96] width 5 height 5
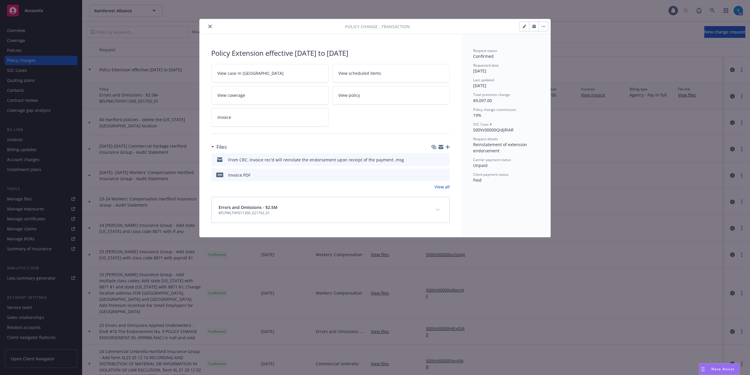
click at [209, 23] on div "Policy change - Transaction" at bounding box center [375, 26] width 351 height 15
click at [209, 26] on icon "close" at bounding box center [210, 27] width 4 height 4
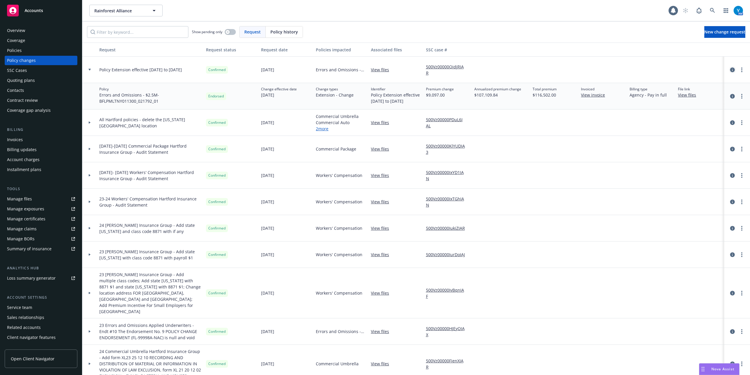
click at [731, 70] on icon "circleInformation" at bounding box center [733, 69] width 5 height 5
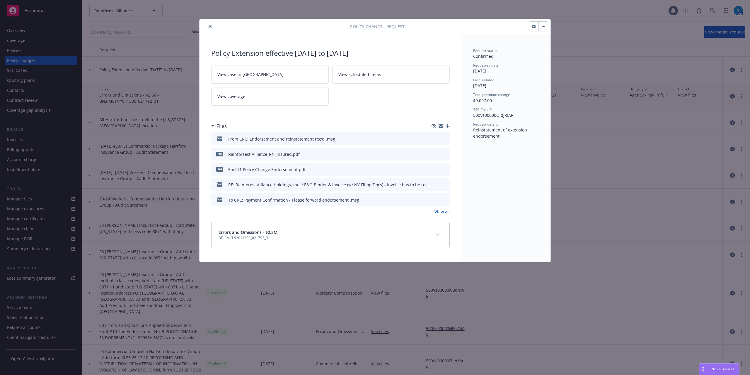
click at [444, 213] on link "View all" at bounding box center [442, 211] width 15 height 6
